Goal: Check status: Check status

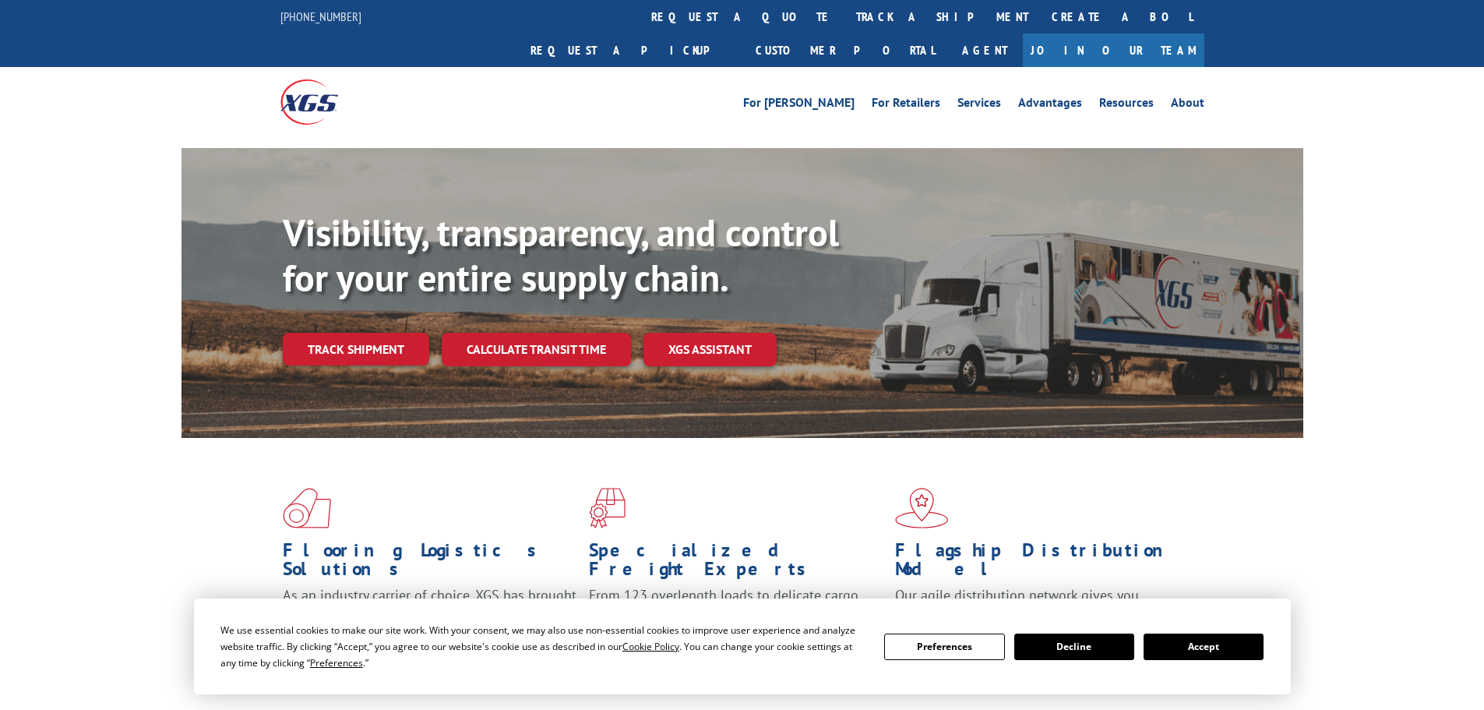
click at [387, 333] on link "Track shipment" at bounding box center [356, 349] width 146 height 33
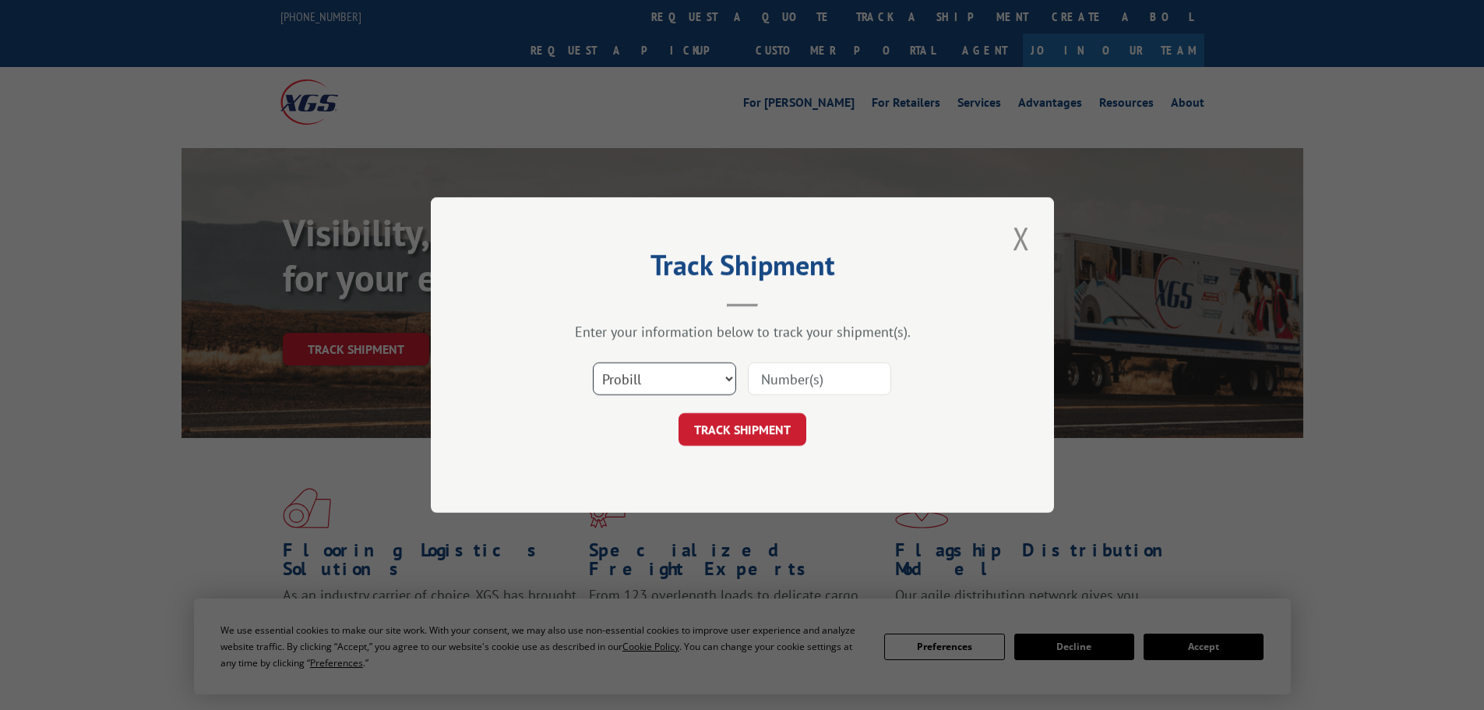
click at [728, 376] on select "Select category... Probill BOL PO" at bounding box center [664, 378] width 143 height 33
select select "bol"
click at [593, 362] on select "Select category... Probill BOL PO" at bounding box center [664, 378] width 143 height 33
click at [810, 369] on input at bounding box center [819, 378] width 143 height 33
type input "858926"
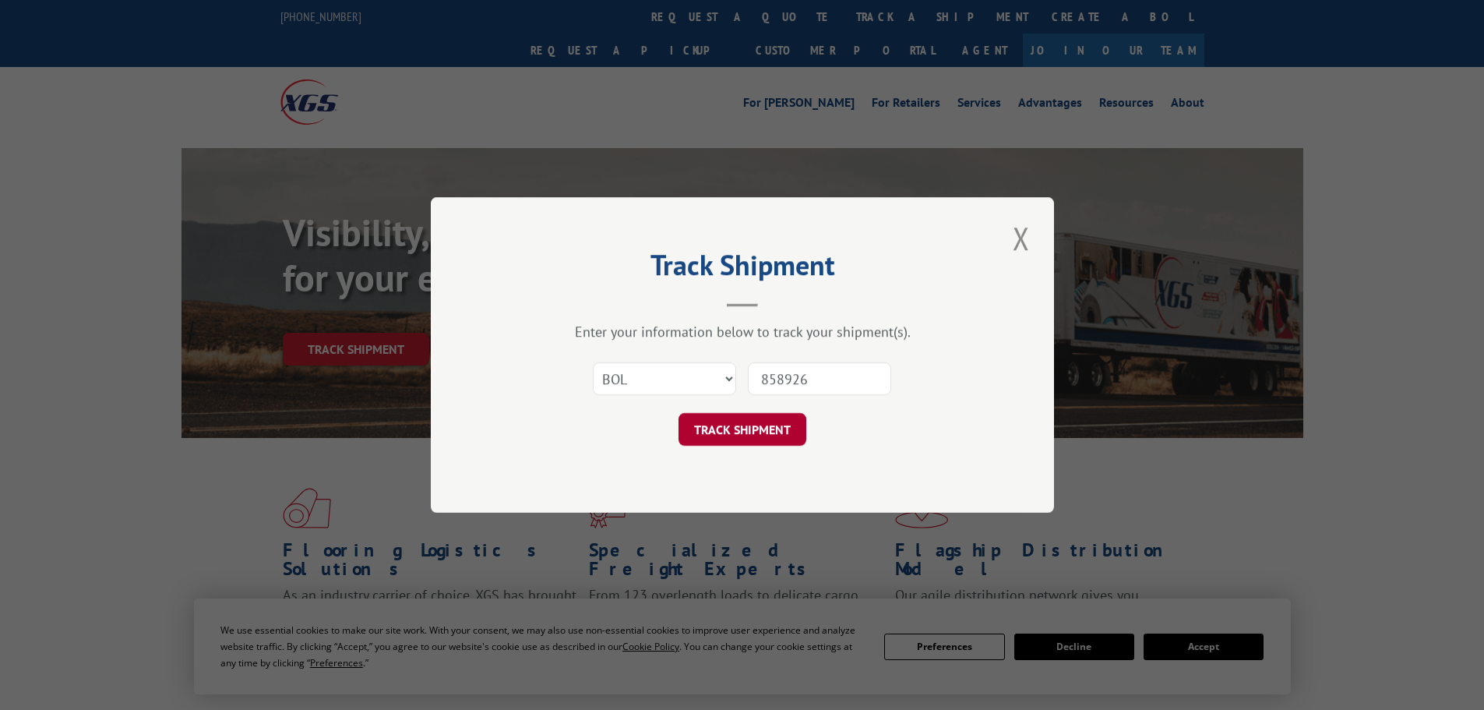
click at [759, 426] on button "TRACK SHIPMENT" at bounding box center [743, 429] width 128 height 33
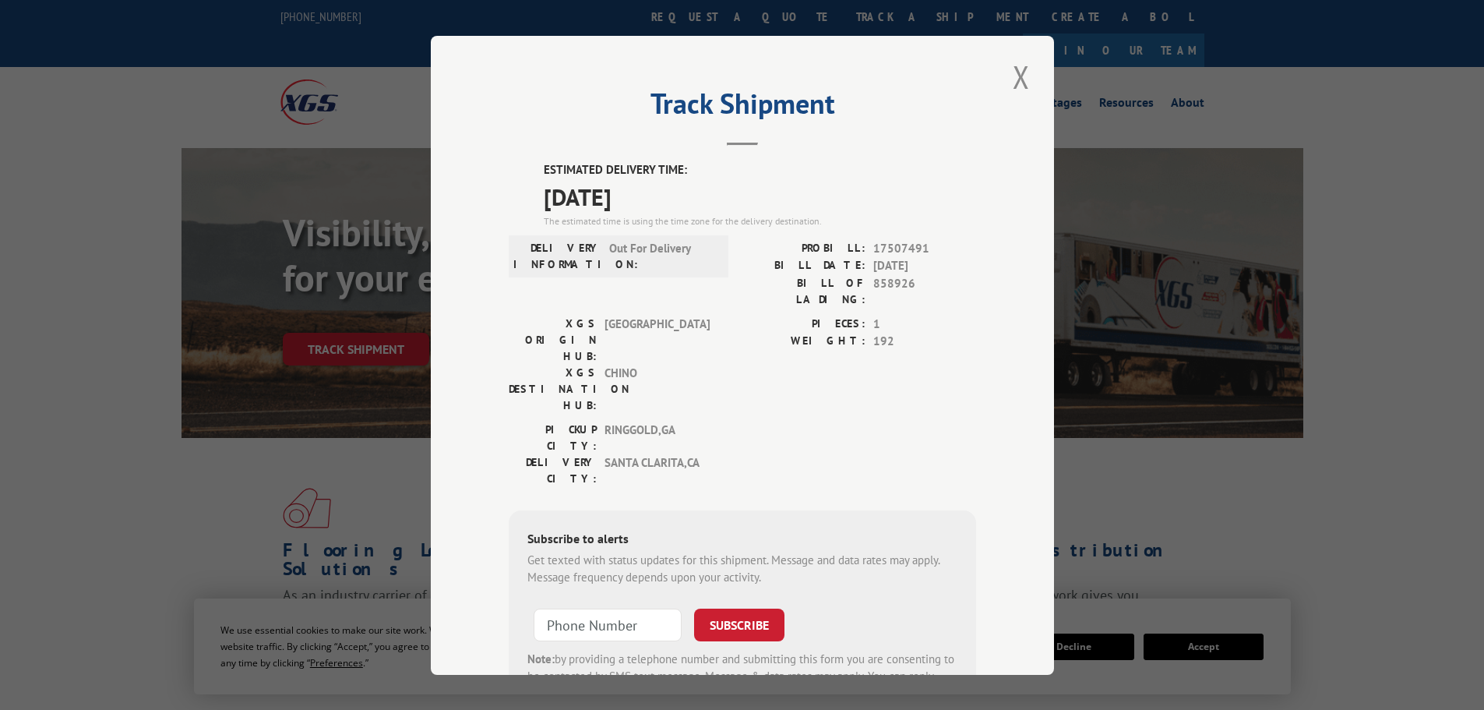
click at [897, 249] on span "17507491" at bounding box center [925, 248] width 103 height 18
copy span "17507491"
click at [1020, 75] on button "Close modal" at bounding box center [1021, 76] width 26 height 43
